Goal: Task Accomplishment & Management: Complete application form

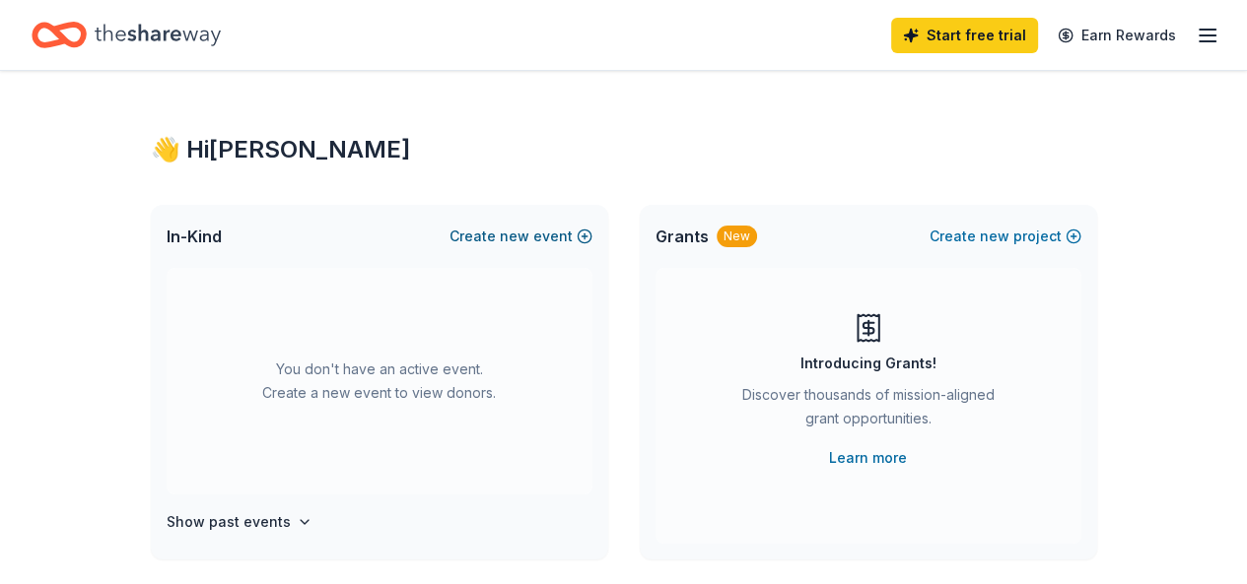
click at [558, 242] on button "Create new event" at bounding box center [520, 237] width 143 height 24
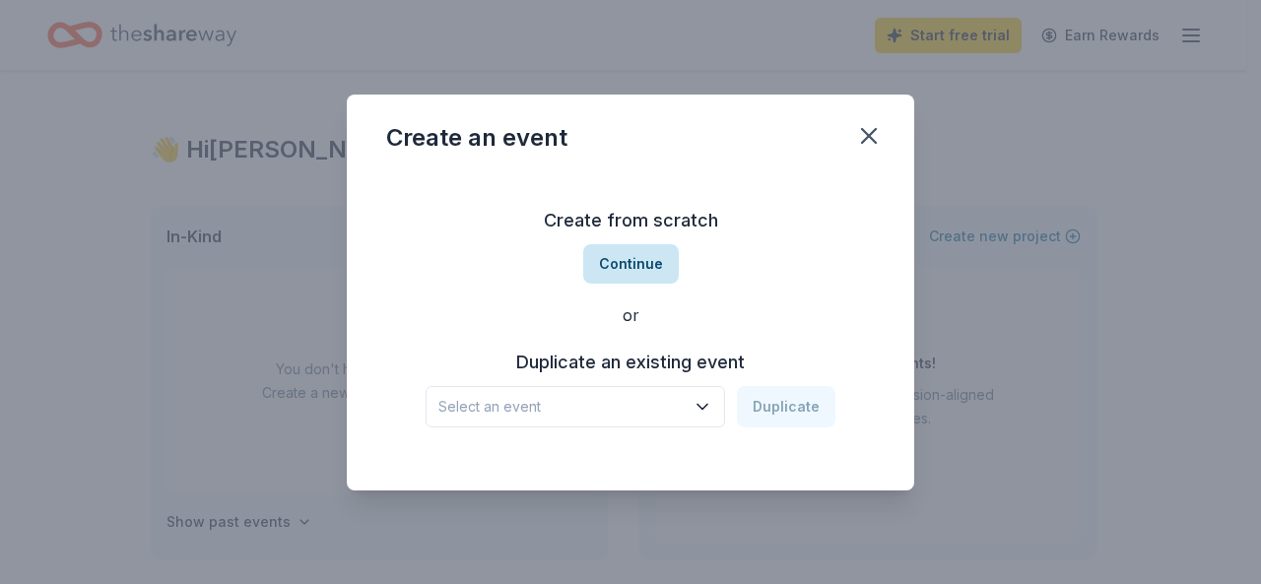
click at [637, 267] on button "Continue" at bounding box center [631, 263] width 96 height 39
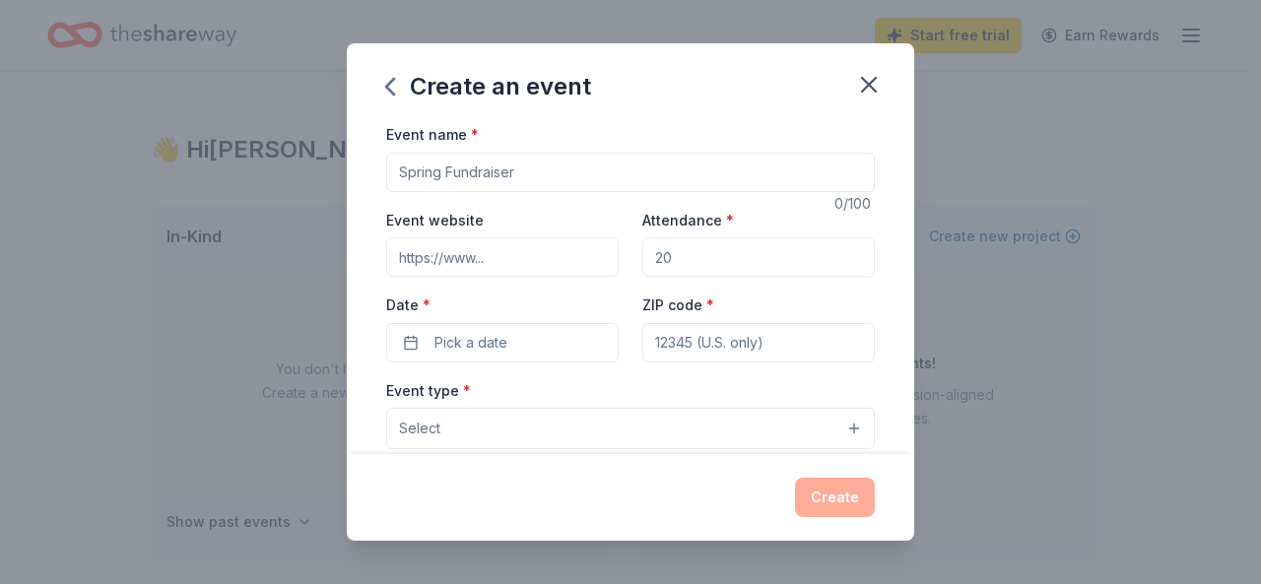
click at [447, 179] on input "Event name *" at bounding box center [630, 172] width 489 height 39
type input "Fall Event"
click at [705, 249] on input "Attendance *" at bounding box center [758, 256] width 233 height 39
type input "100"
click at [548, 350] on button "Pick a date" at bounding box center [502, 342] width 233 height 39
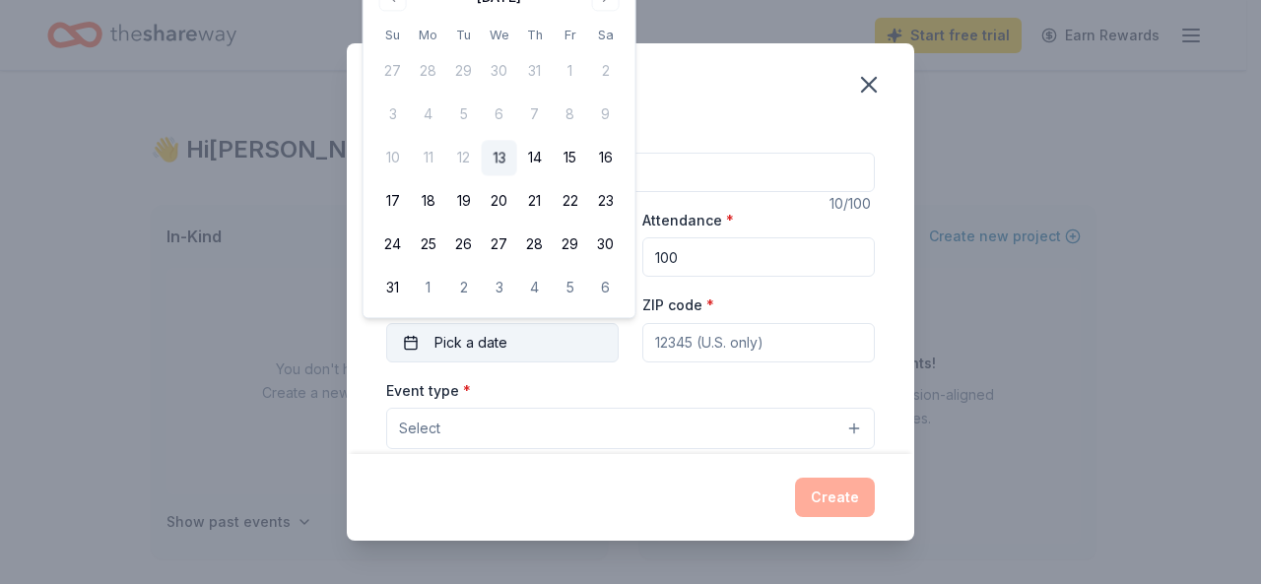
click at [410, 343] on button "Pick a date" at bounding box center [502, 342] width 233 height 39
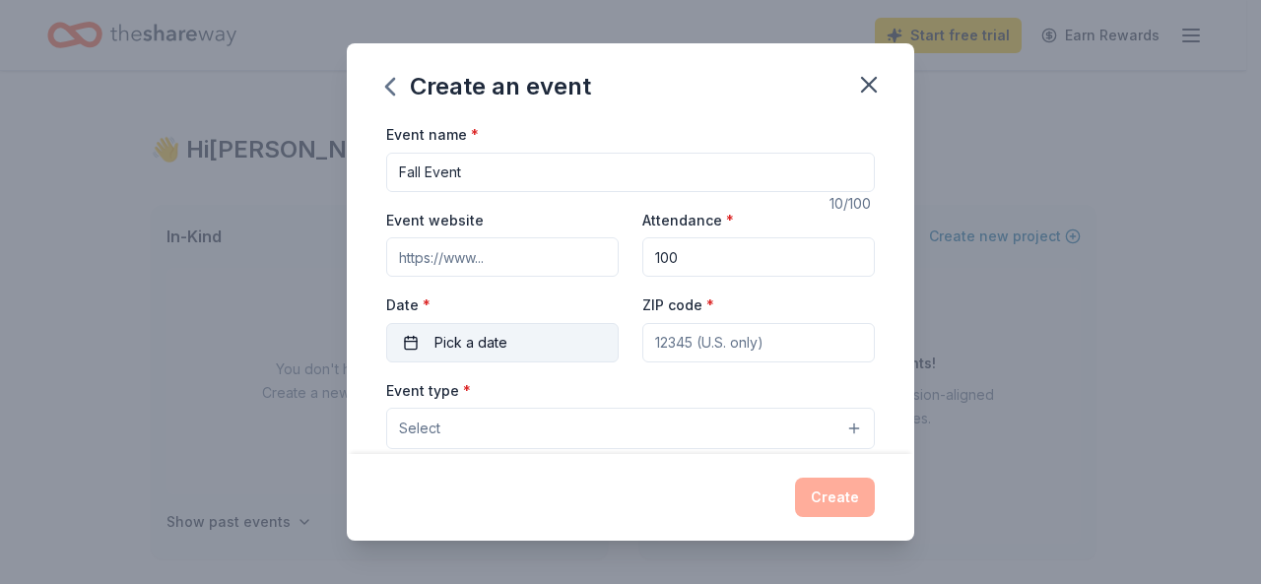
click at [461, 351] on span "Pick a date" at bounding box center [471, 343] width 73 height 24
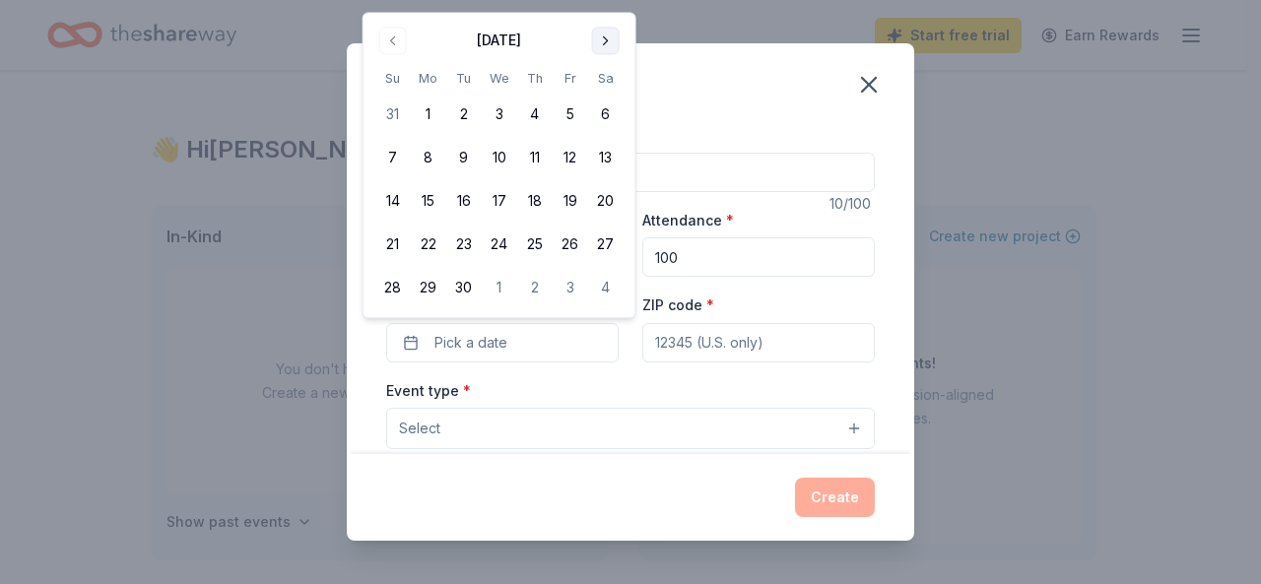
click at [608, 37] on button "Go to next month" at bounding box center [606, 41] width 28 height 28
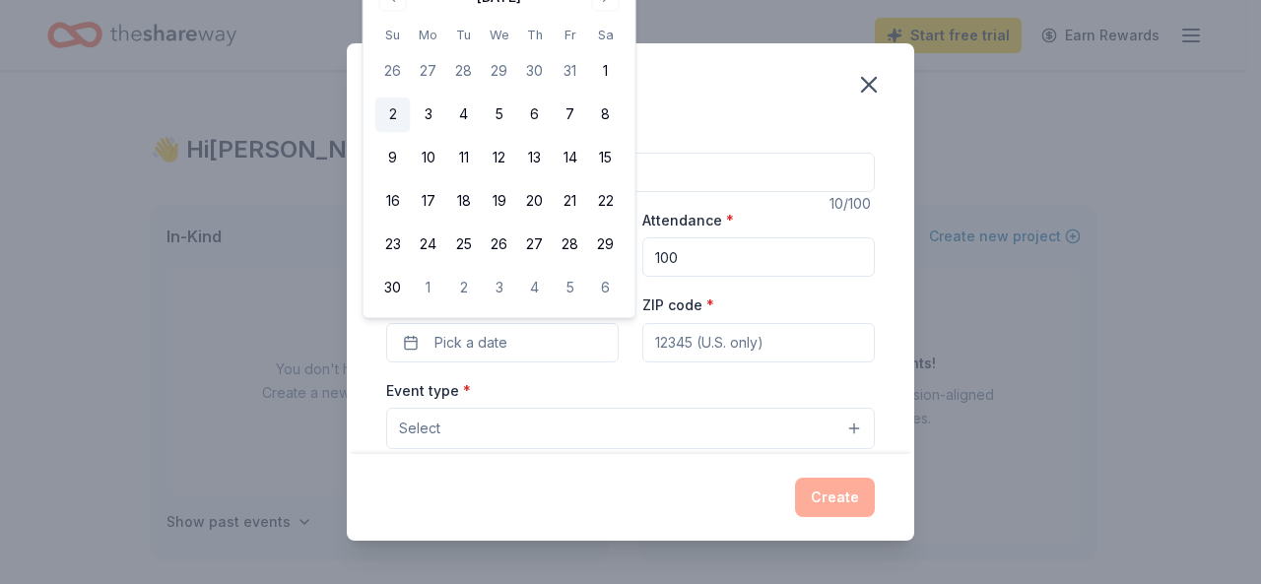
click at [390, 111] on button "2" at bounding box center [392, 115] width 35 height 35
click at [676, 343] on input "ZIP code *" at bounding box center [758, 342] width 233 height 39
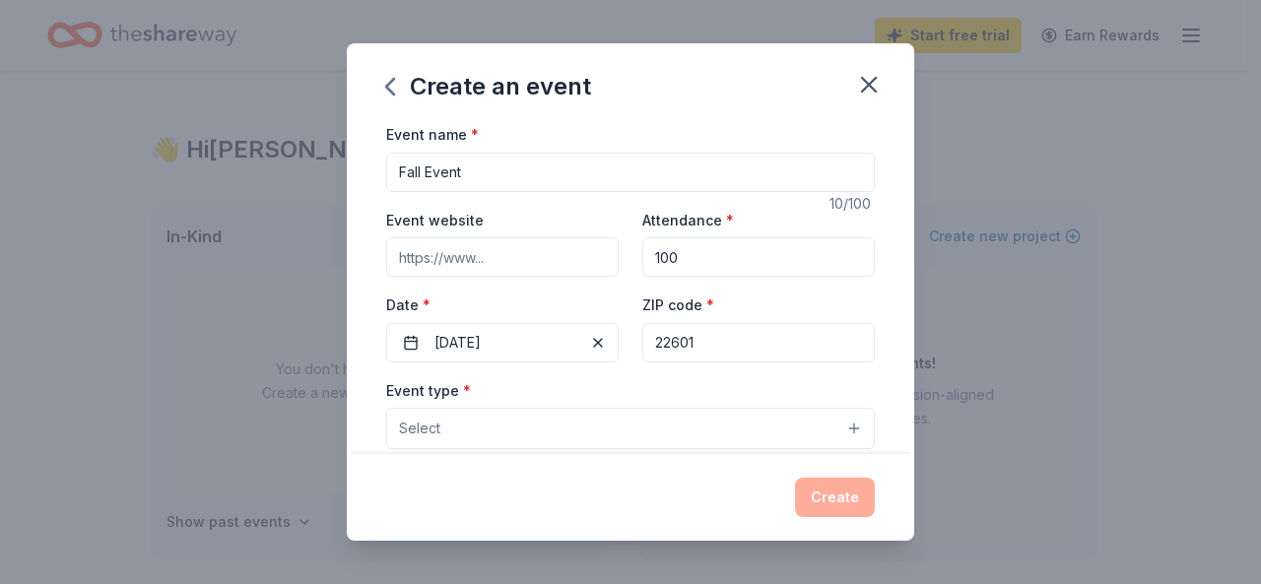
type input "22601"
click at [624, 431] on button "Select" at bounding box center [630, 428] width 489 height 41
click at [841, 429] on button "Select" at bounding box center [630, 428] width 489 height 41
click at [837, 427] on button "Select" at bounding box center [630, 428] width 489 height 41
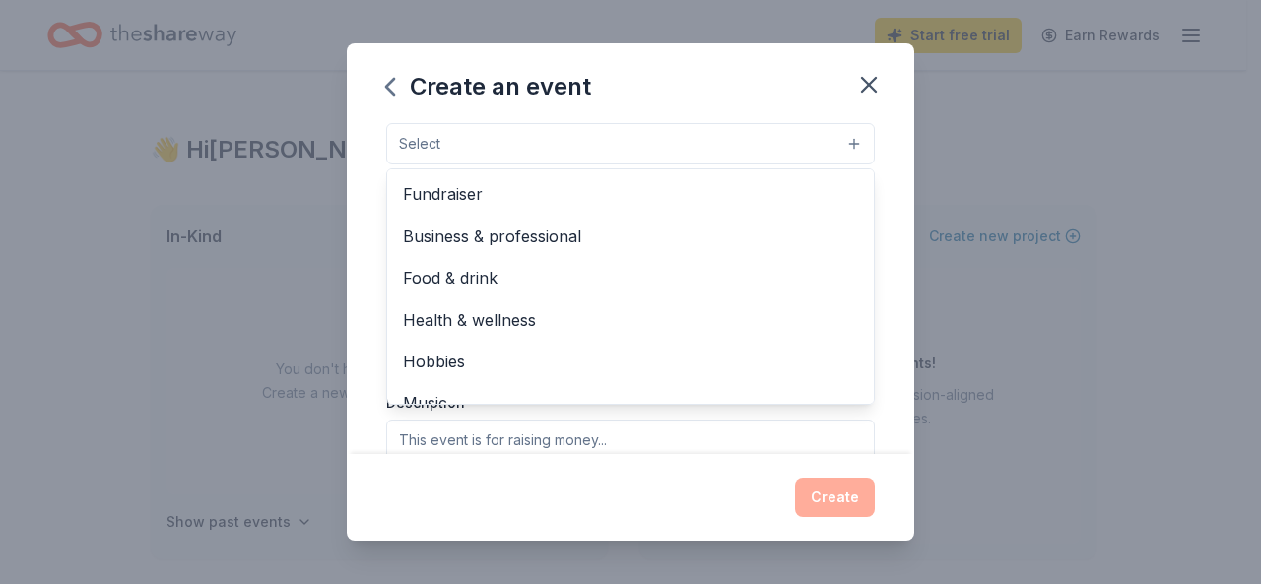
scroll to position [292, 0]
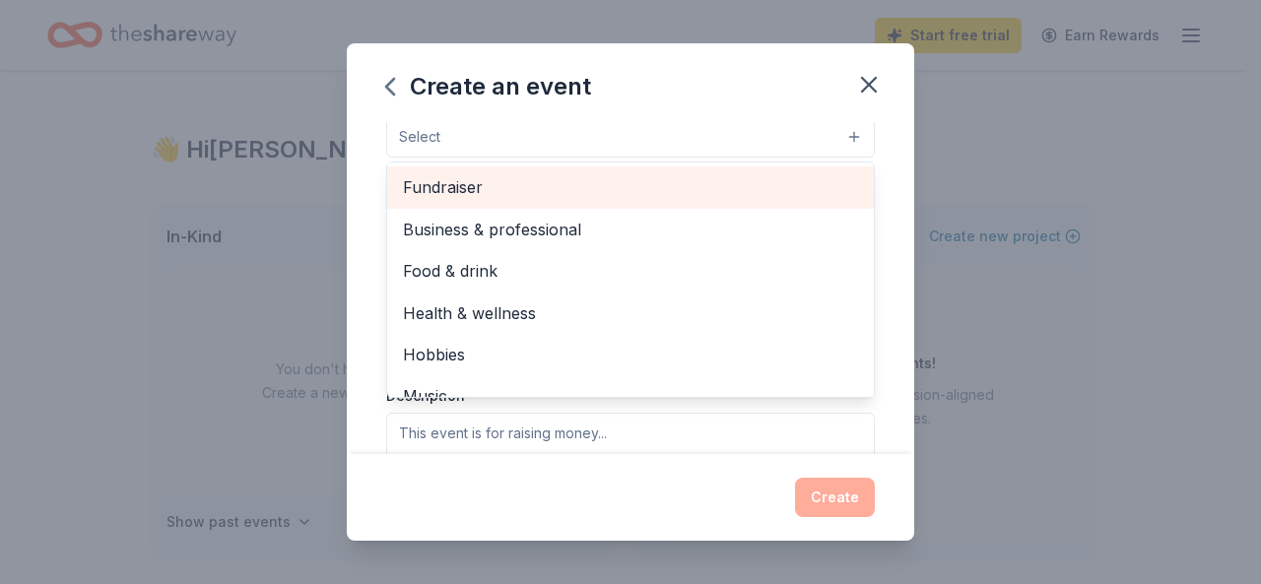
click at [611, 190] on span "Fundraiser" at bounding box center [630, 187] width 455 height 26
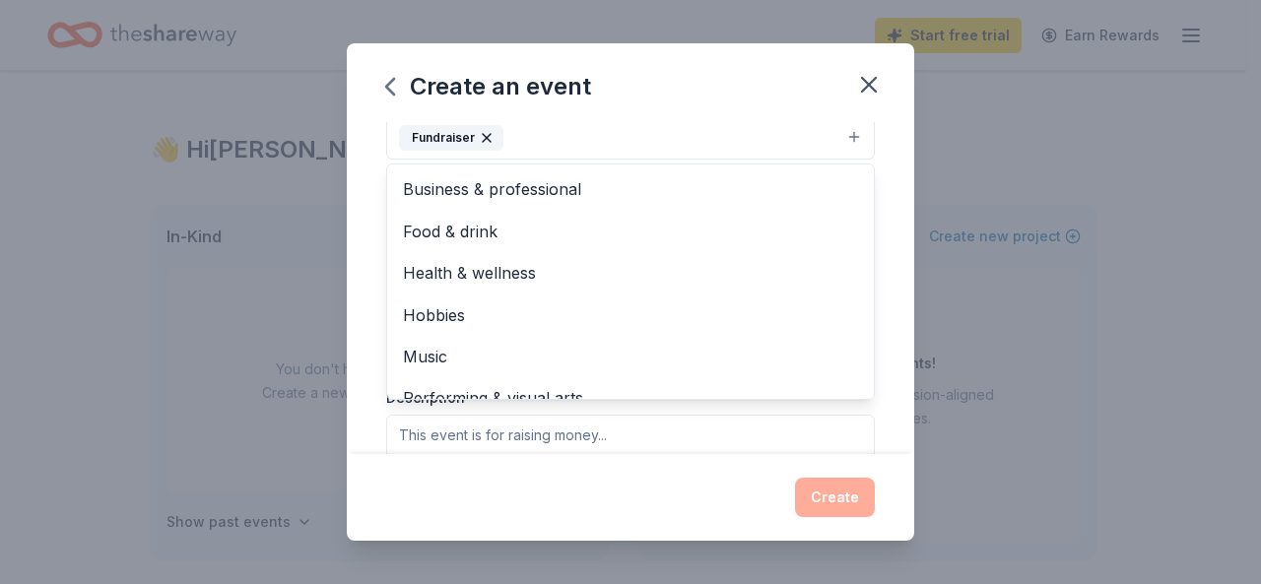
scroll to position [289, 0]
click at [895, 302] on div "Event name * Fall Event 10 /100 Event website Attendance * 100 Date * [DATE] ZI…" at bounding box center [631, 288] width 568 height 332
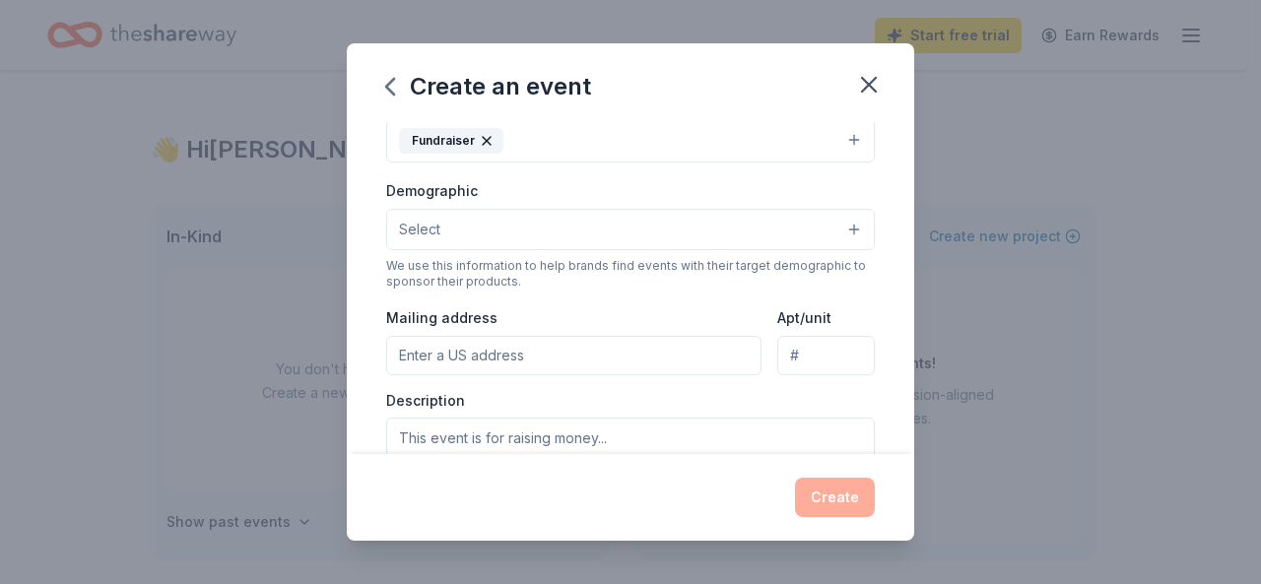
scroll to position [285, 0]
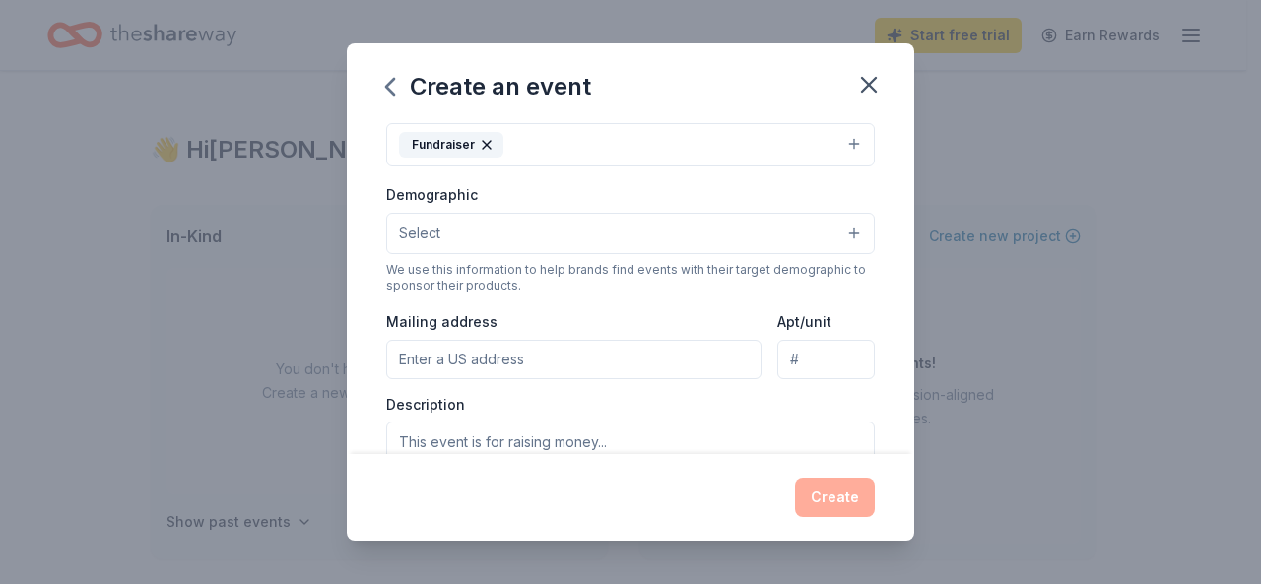
click at [842, 230] on button "Select" at bounding box center [630, 233] width 489 height 41
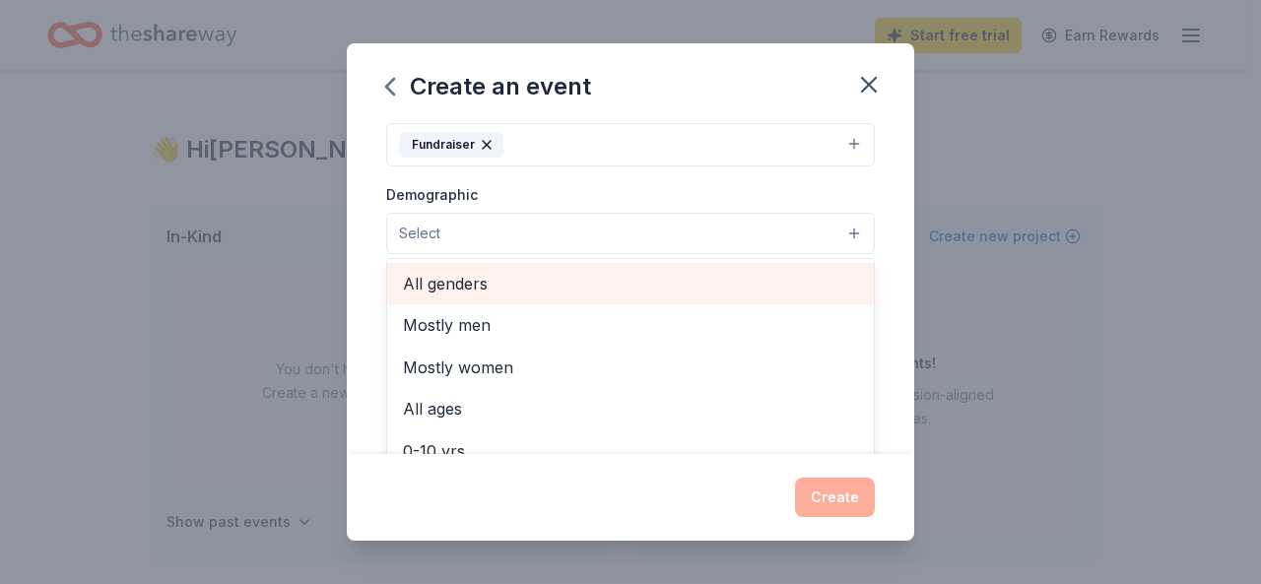
click at [513, 276] on span "All genders" at bounding box center [630, 284] width 455 height 26
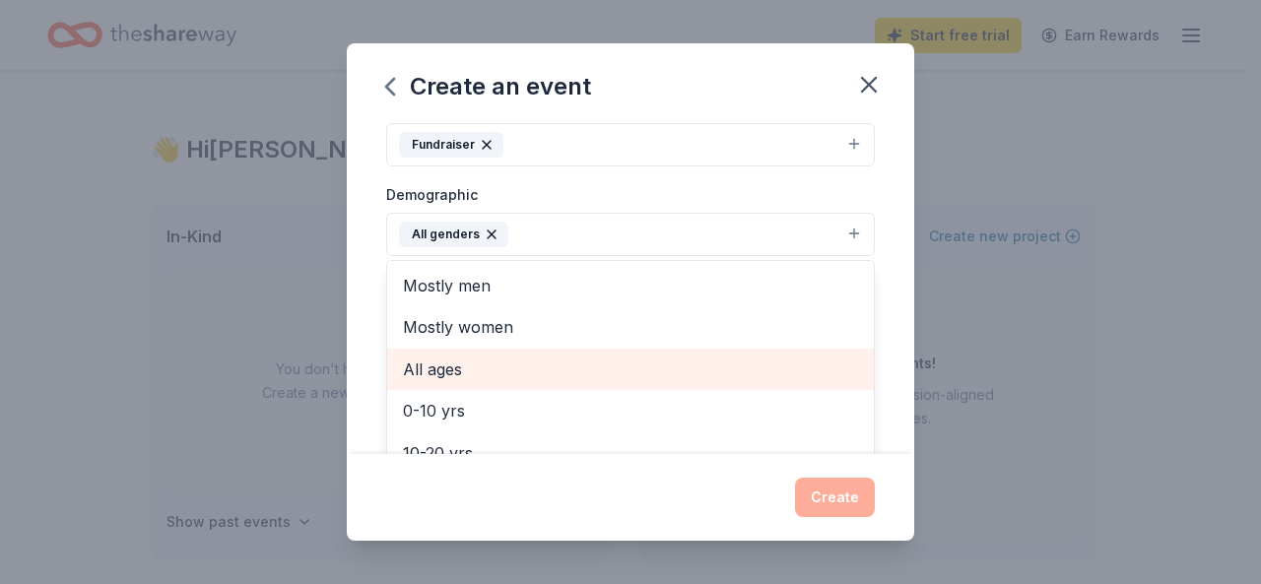
click at [483, 368] on span "All ages" at bounding box center [630, 370] width 455 height 26
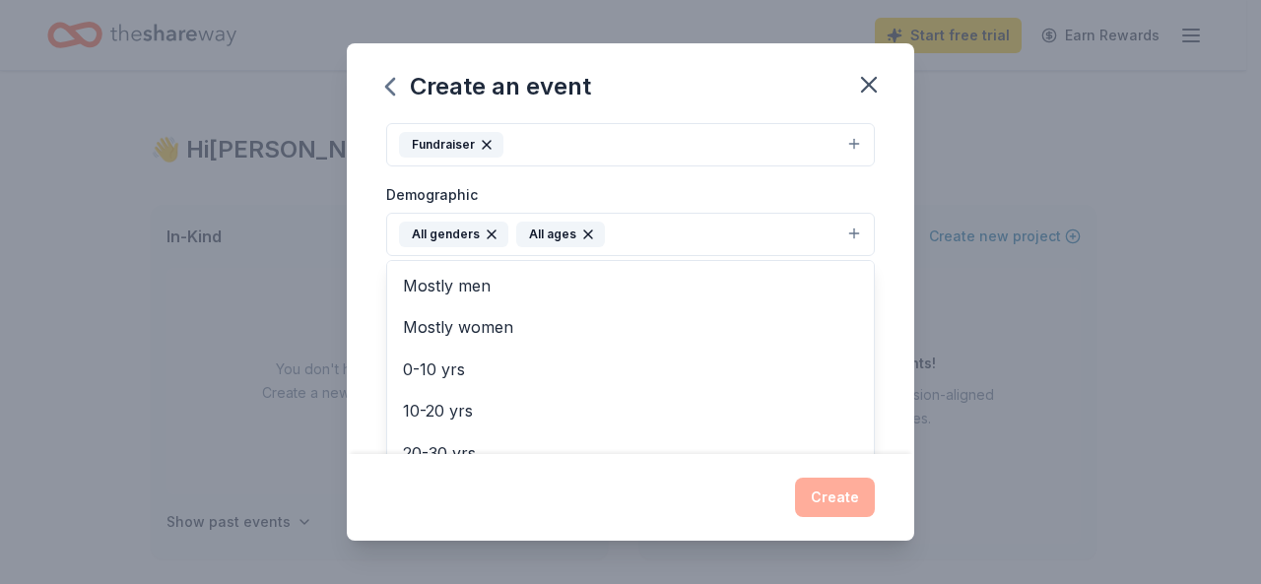
click at [884, 333] on div "Event name * Fall Event 10 /100 Event website Attendance * 100 Date * [DATE] ZI…" at bounding box center [631, 288] width 568 height 332
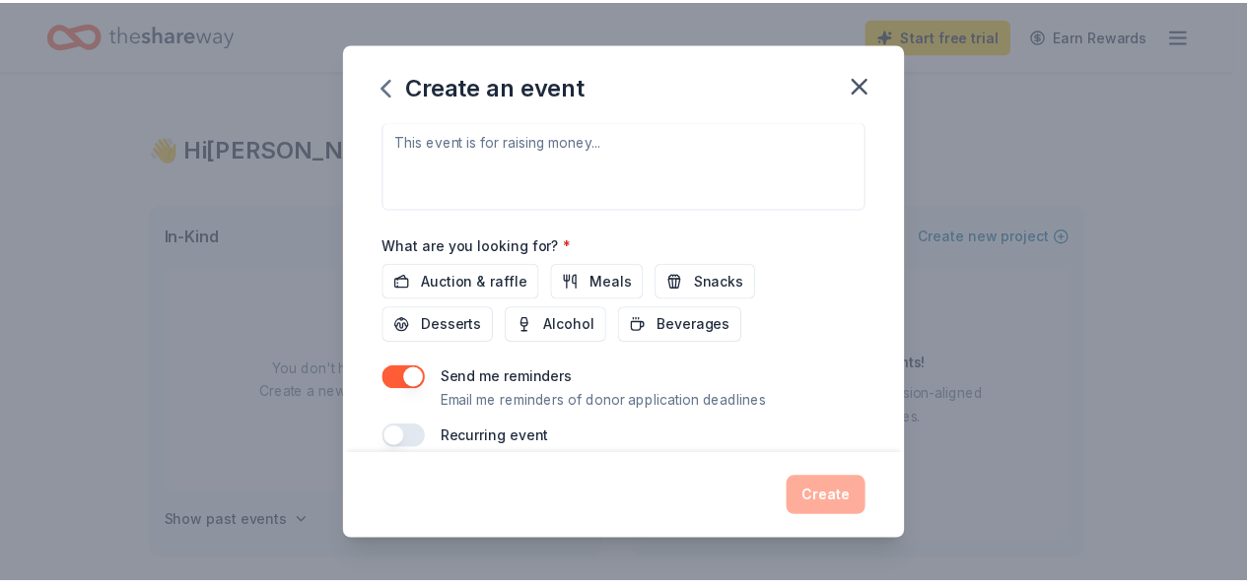
scroll to position [610, 0]
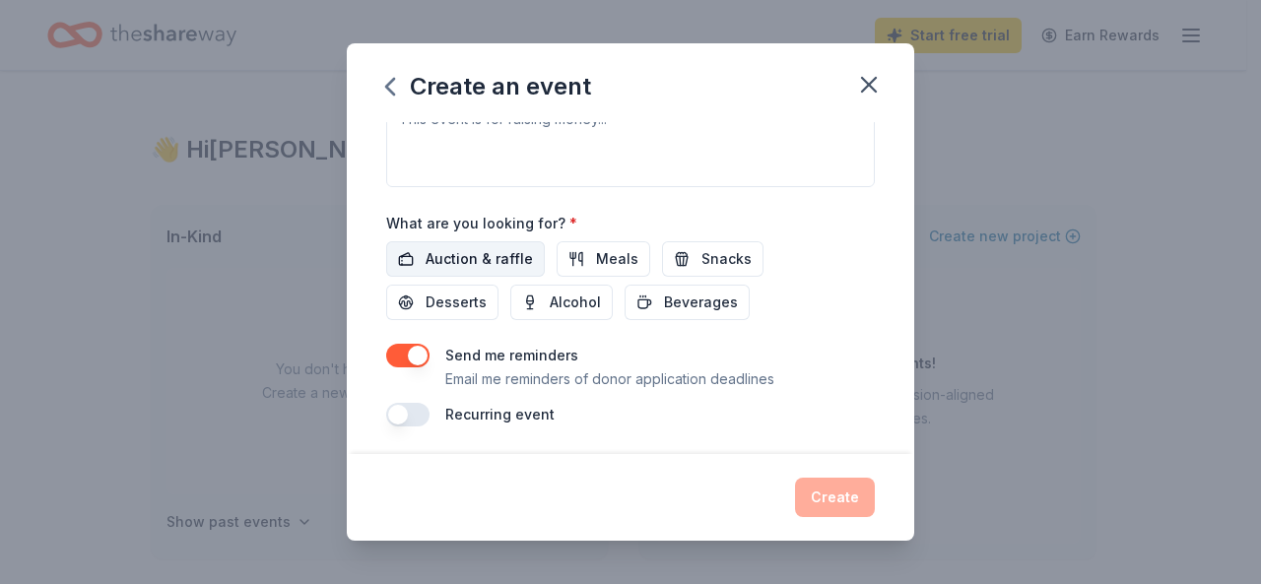
click at [493, 255] on span "Auction & raffle" at bounding box center [479, 259] width 107 height 24
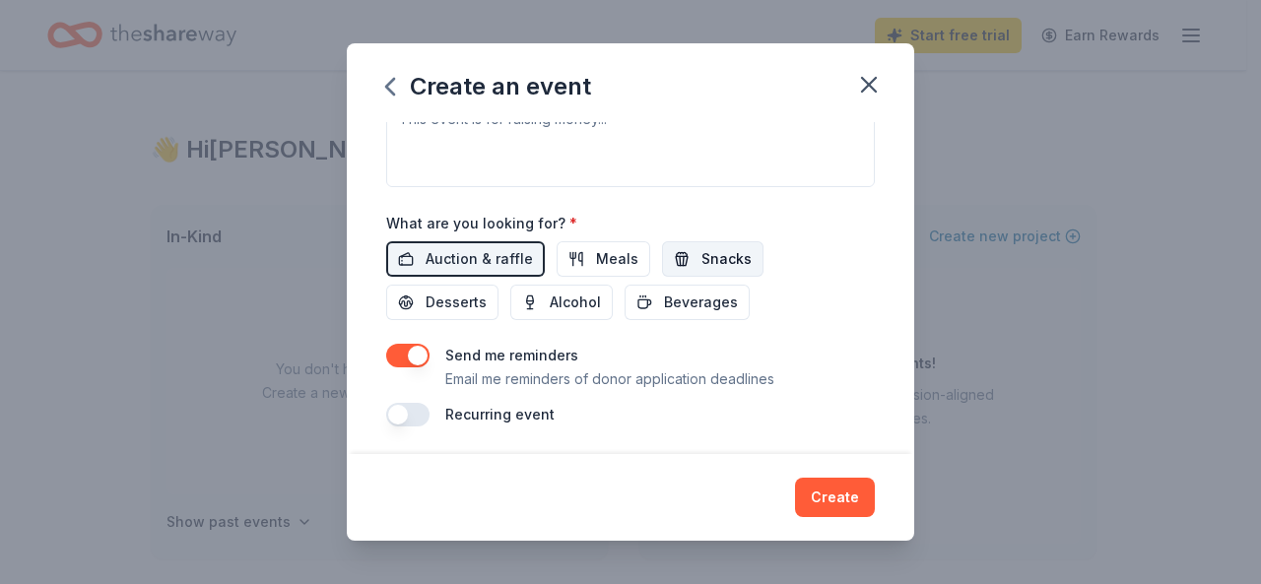
click at [686, 257] on button "Snacks" at bounding box center [712, 258] width 101 height 35
click at [706, 303] on span "Beverages" at bounding box center [701, 303] width 74 height 24
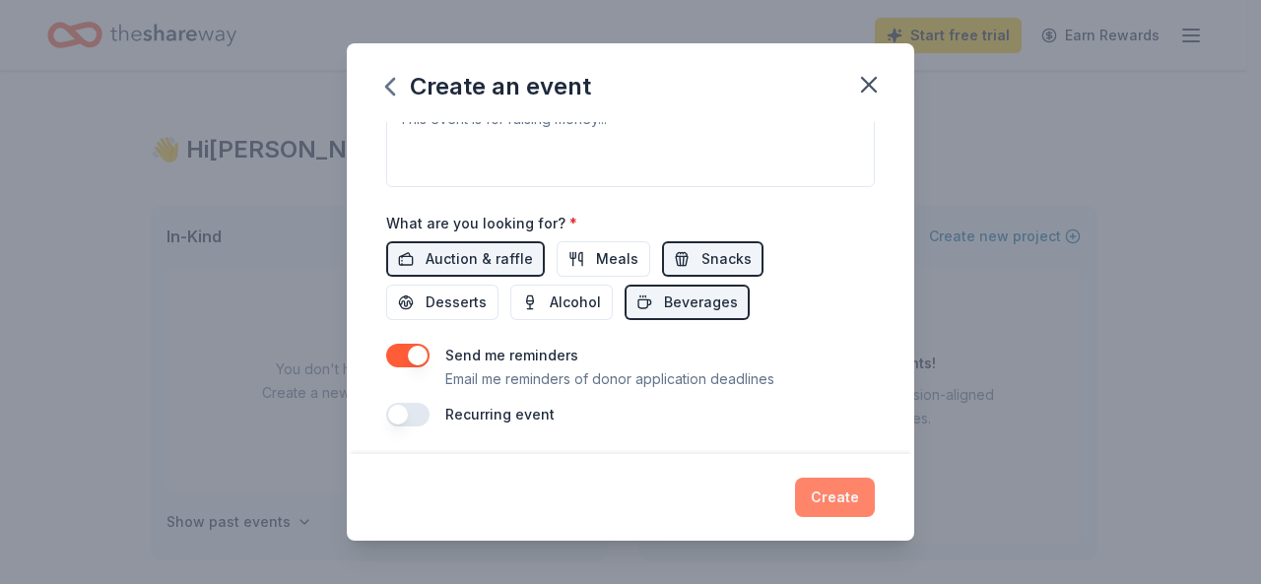
click at [834, 495] on button "Create" at bounding box center [835, 497] width 80 height 39
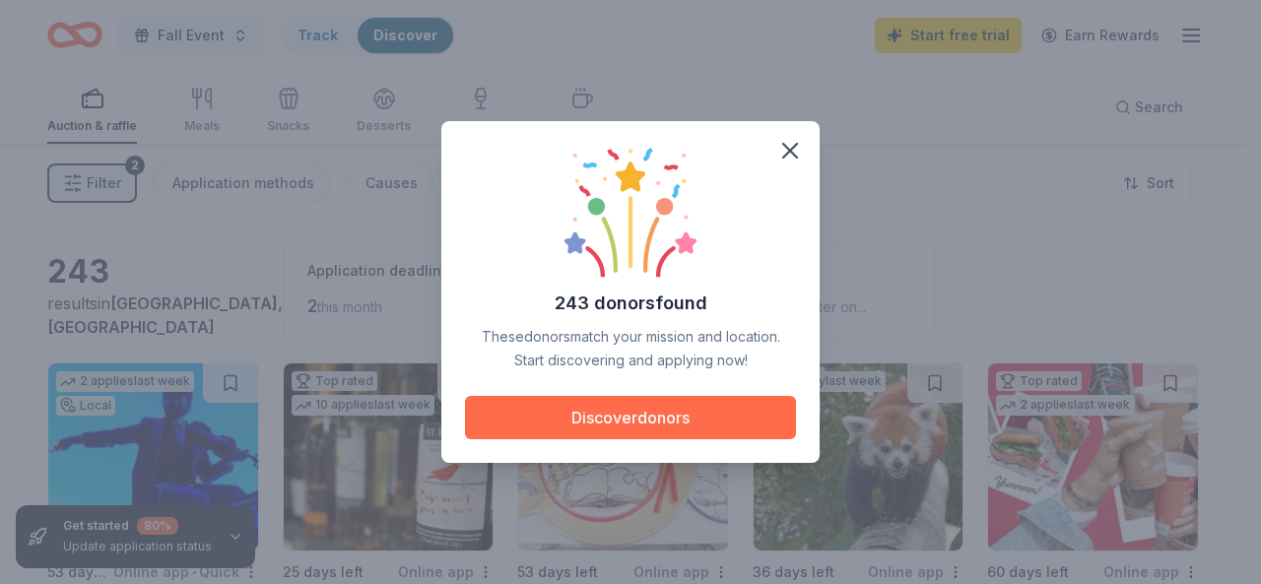
click at [710, 411] on button "Discover donors" at bounding box center [630, 417] width 331 height 43
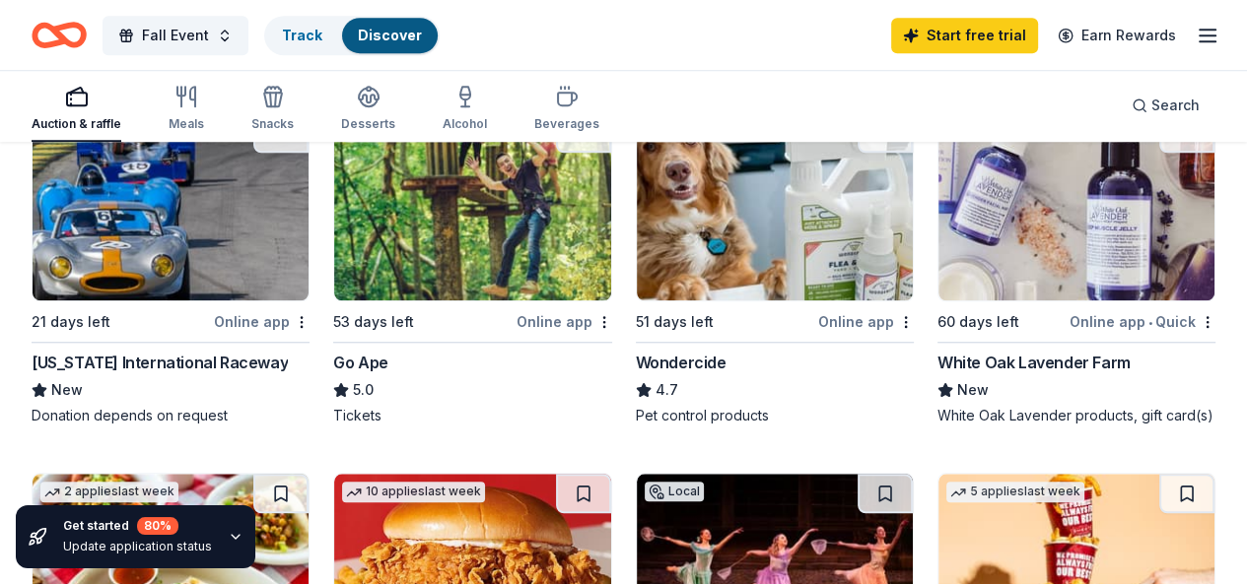
scroll to position [1387, 0]
